Goal: Find specific page/section: Find specific page/section

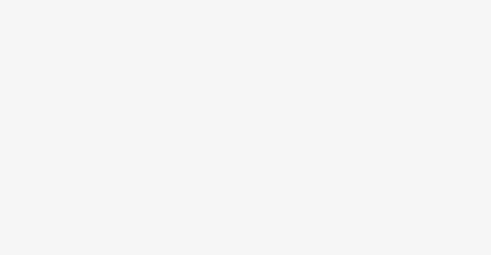
click at [392, 81] on body at bounding box center [245, 127] width 491 height 255
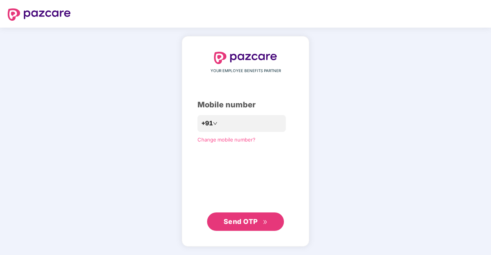
drag, startPoint x: 256, startPoint y: 192, endPoint x: 152, endPoint y: 86, distance: 148.6
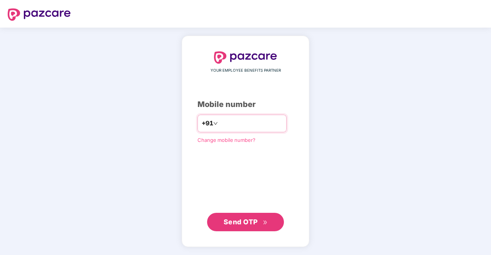
click at [248, 129] on input "number" at bounding box center [250, 124] width 63 height 12
type input "**********"
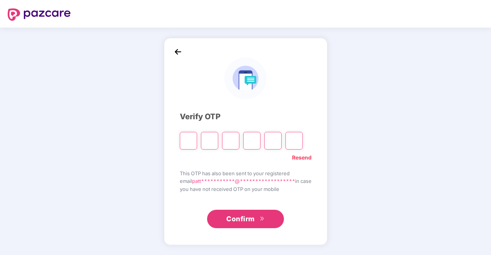
type input "*"
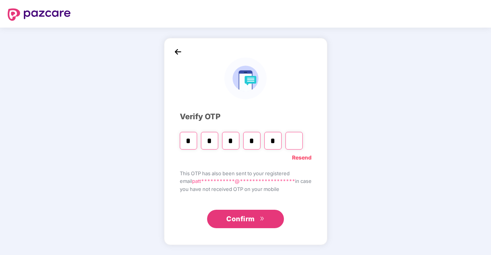
type input "*"
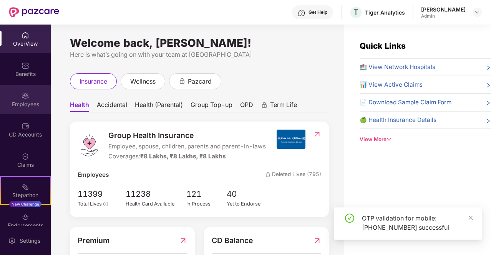
click at [22, 112] on div "Employees" at bounding box center [25, 99] width 51 height 29
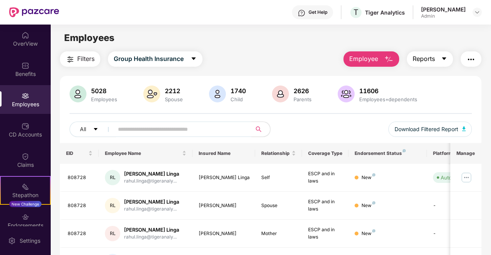
click at [430, 62] on span "Reports" at bounding box center [423, 59] width 22 height 10
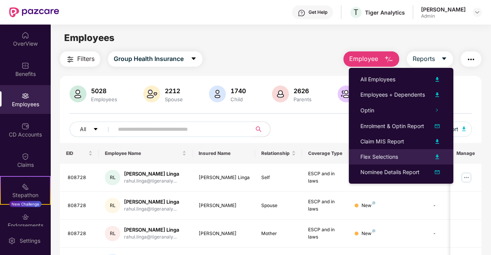
click at [394, 157] on div "Flex Selections" at bounding box center [379, 157] width 38 height 8
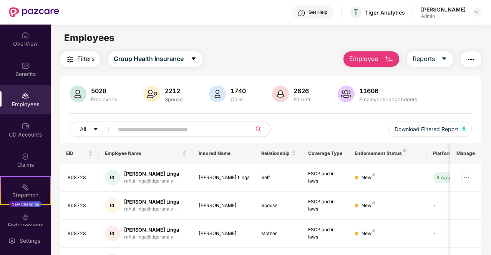
click at [183, 131] on input "text" at bounding box center [179, 130] width 123 height 12
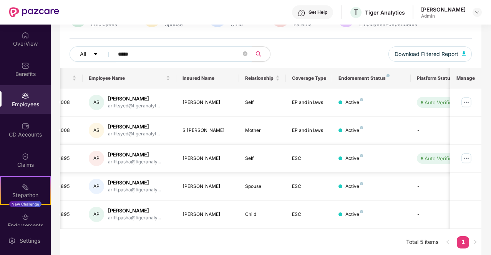
scroll to position [0, 15]
type input "*****"
click at [107, 163] on div "[PERSON_NAME] [PERSON_NAME] ariff.pasha@tigeranaly..." at bounding box center [129, 158] width 81 height 15
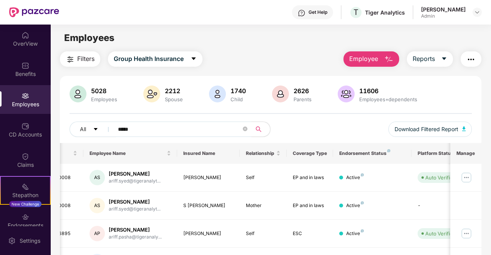
click at [45, 13] on img at bounding box center [34, 12] width 50 height 10
click at [31, 14] on img at bounding box center [34, 12] width 50 height 10
click at [21, 10] on img at bounding box center [34, 12] width 50 height 10
click at [23, 39] on img at bounding box center [26, 35] width 8 height 8
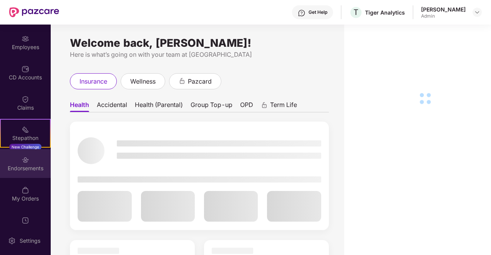
scroll to position [58, 0]
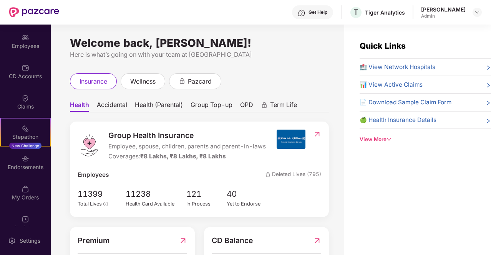
click at [26, 161] on img at bounding box center [26, 159] width 8 height 8
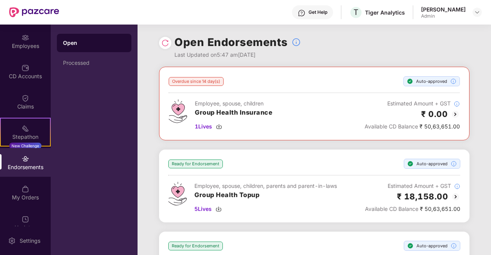
click at [134, 147] on div "Open Processed" at bounding box center [94, 140] width 87 height 231
